Goal: Navigation & Orientation: Find specific page/section

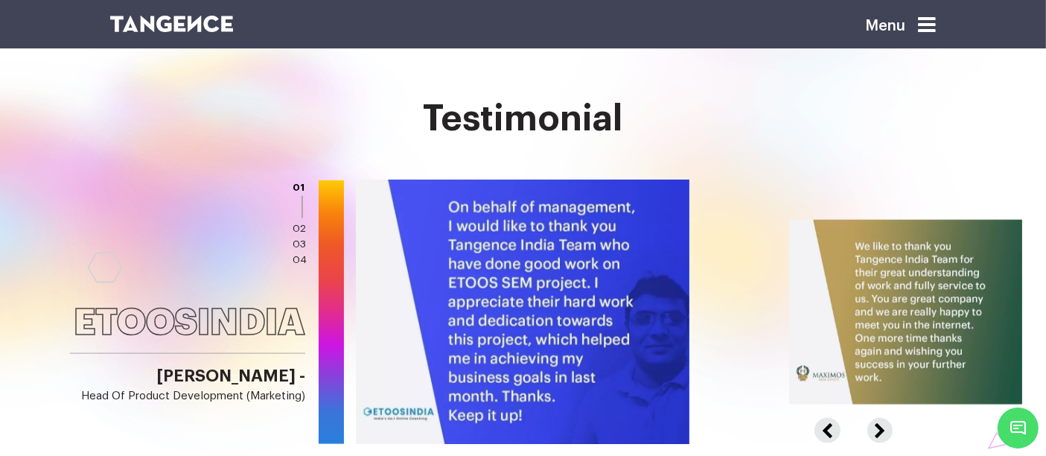
scroll to position [3056, 0]
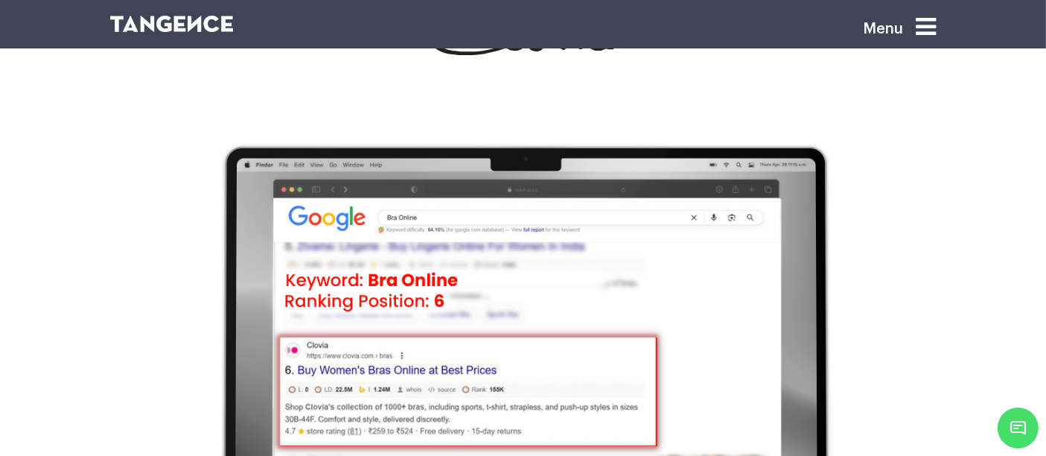
scroll to position [4594, 0]
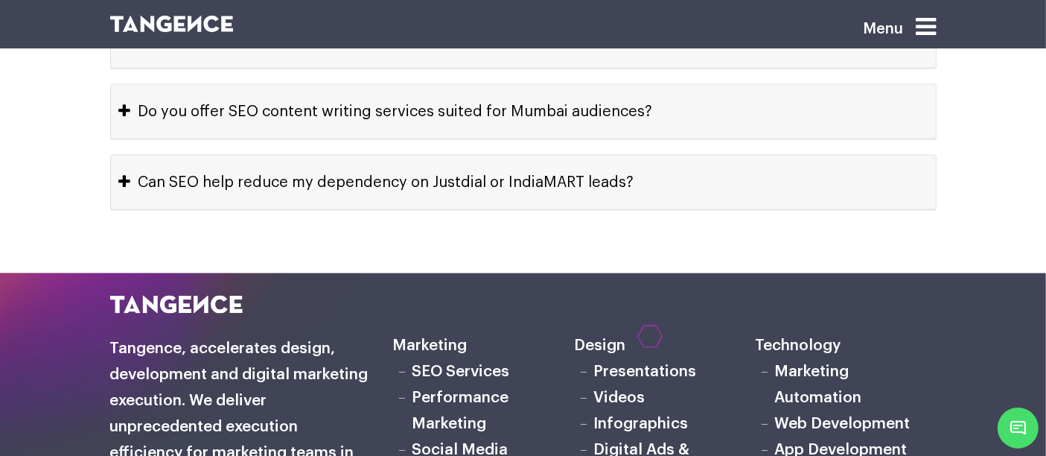
scroll to position [7978, 0]
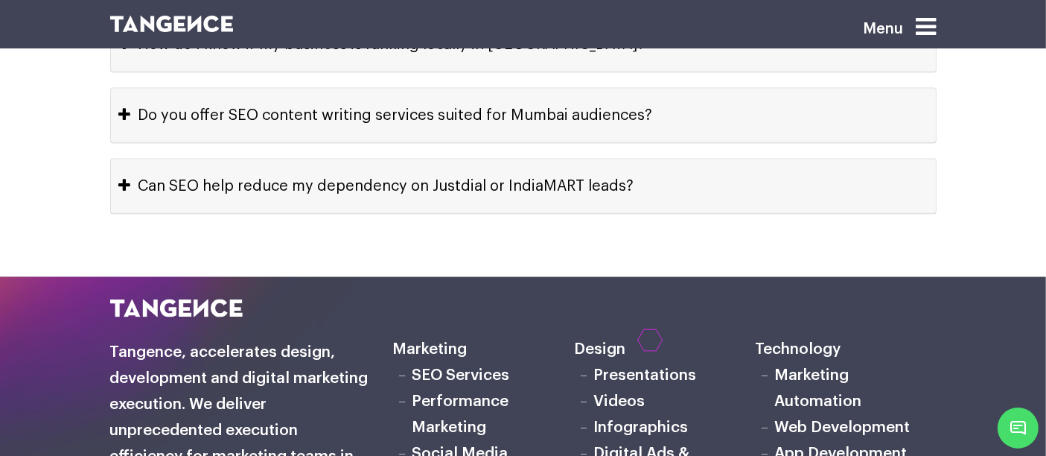
click at [447, 393] on link "Performance Marketing" at bounding box center [461, 414] width 97 height 42
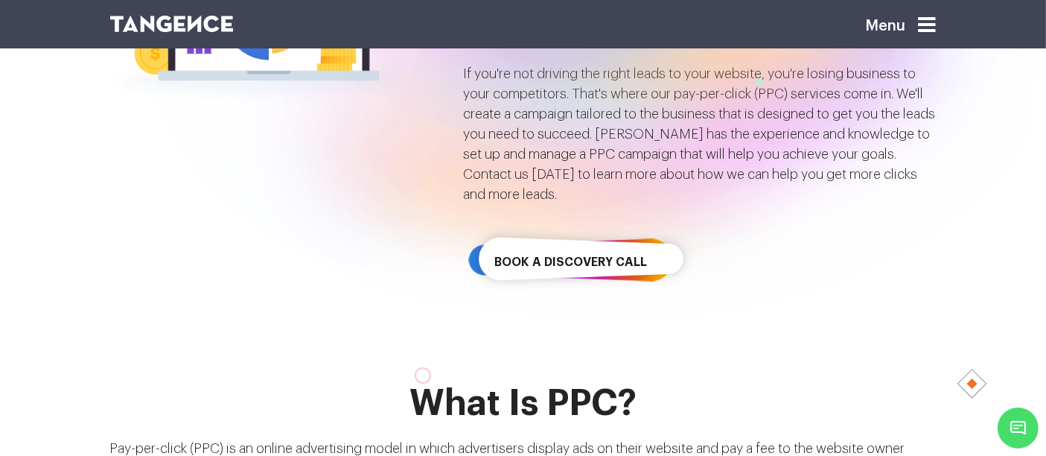
scroll to position [270, 0]
